Goal: Task Accomplishment & Management: Complete application form

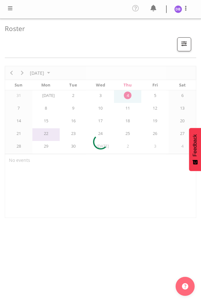
click at [12, 7] on span at bounding box center [10, 8] width 8 height 8
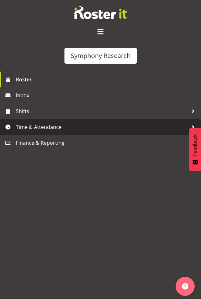
click at [41, 126] on span "Time & Attendance" at bounding box center [102, 127] width 172 height 10
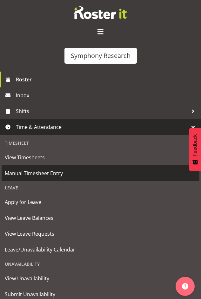
click at [37, 171] on span "Manual Timesheet Entry" at bounding box center [100, 174] width 191 height 10
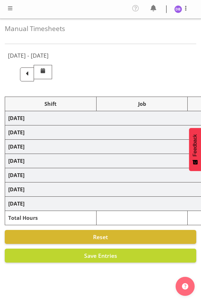
select select "26078"
select select "10574"
select select "26078"
select select "10585"
select select "47"
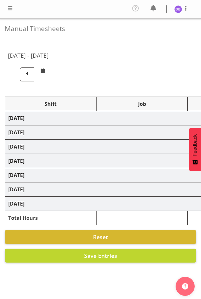
select select "48116"
select select "10585"
select select "47"
select select "48116"
select select "10499"
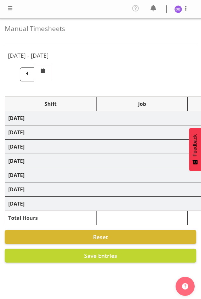
select select "47"
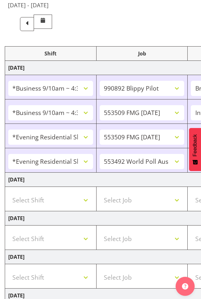
scroll to position [180, 0]
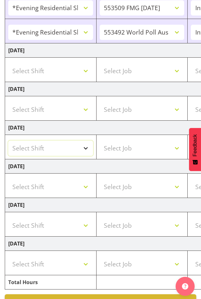
click at [87, 146] on select "Select Shift !!Weekend Residential (Roster IT Shift Label) *Business 9/10am ~ 4…" at bounding box center [50, 148] width 85 height 15
select select "26078"
click at [8, 141] on select "Select Shift !!Weekend Residential (Roster IT Shift Label) *Business 9/10am ~ 4…" at bounding box center [50, 148] width 85 height 15
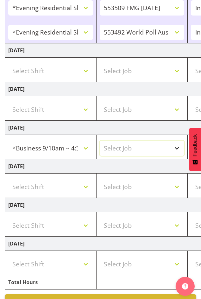
click at [177, 148] on select "Select Job 550060 IF Admin 553492 World Poll Aus Wave 2 Main 2025 553493 World …" at bounding box center [142, 148] width 85 height 15
select select "10585"
click at [100, 141] on select "Select Job 550060 IF Admin 553492 World Poll Aus Wave 2 Main 2025 553493 World …" at bounding box center [142, 148] width 85 height 15
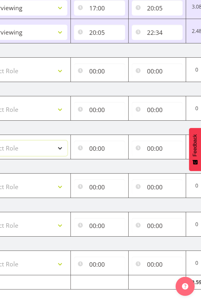
click at [61, 147] on select "Select Role Briefing Interviewing" at bounding box center [25, 148] width 85 height 15
select select "47"
click at [0, 141] on select "Select Role Briefing Interviewing" at bounding box center [25, 148] width 85 height 15
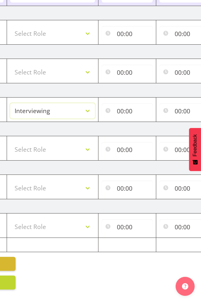
scroll to position [0, 219]
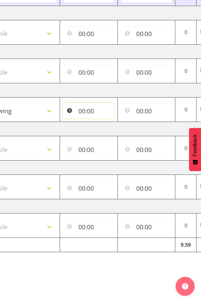
click at [85, 108] on input "00:00" at bounding box center [88, 110] width 51 height 15
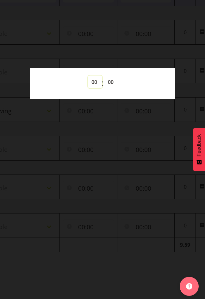
click at [95, 81] on select "00 01 02 03 04 05 06 07 08 09 10 11 12 13 14 15 16 17 18 19 20 21 22 23" at bounding box center [95, 82] width 14 height 13
select select "10"
click at [88, 76] on select "00 01 02 03 04 05 06 07 08 09 10 11 12 13 14 15 16 17 18 19 20 21 22 23" at bounding box center [95, 82] width 14 height 13
type input "10:00"
drag, startPoint x: 151, startPoint y: 168, endPoint x: 148, endPoint y: 159, distance: 9.3
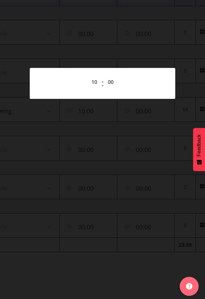
click at [151, 169] on div at bounding box center [102, 149] width 205 height 299
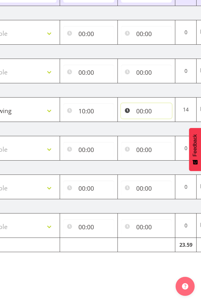
click at [148, 105] on input "00:00" at bounding box center [146, 110] width 51 height 15
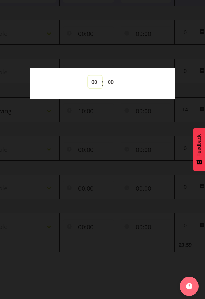
click at [93, 80] on select "00 01 02 03 04 05 06 07 08 09 10 11 12 13 14 15 16 17 18 19 20 21 22 23" at bounding box center [95, 82] width 14 height 13
select select "14"
click at [88, 76] on select "00 01 02 03 04 05 06 07 08 09 10 11 12 13 14 15 16 17 18 19 20 21 22 23" at bounding box center [95, 82] width 14 height 13
type input "14:00"
click at [142, 42] on div at bounding box center [102, 149] width 205 height 299
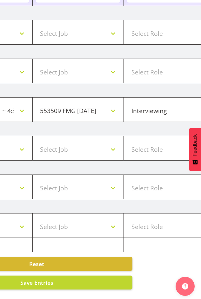
scroll to position [0, 13]
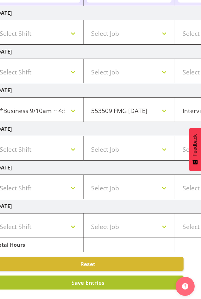
click at [86, 279] on span "Save Entries" at bounding box center [87, 283] width 33 height 8
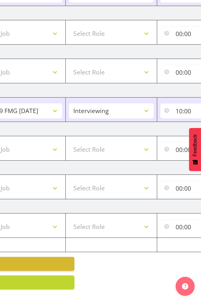
scroll to position [0, 0]
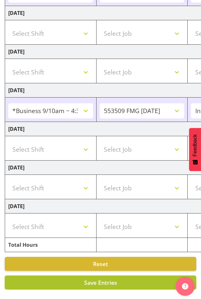
click at [92, 279] on span "Save Entries" at bounding box center [100, 283] width 33 height 8
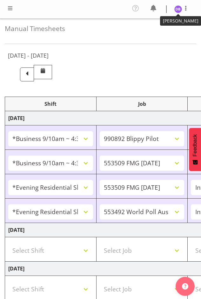
click at [179, 7] on img at bounding box center [178, 9] width 8 height 8
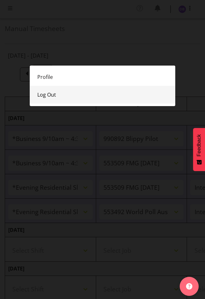
click at [49, 95] on link "Log Out" at bounding box center [103, 95] width 146 height 18
